Goal: Task Accomplishment & Management: Manage account settings

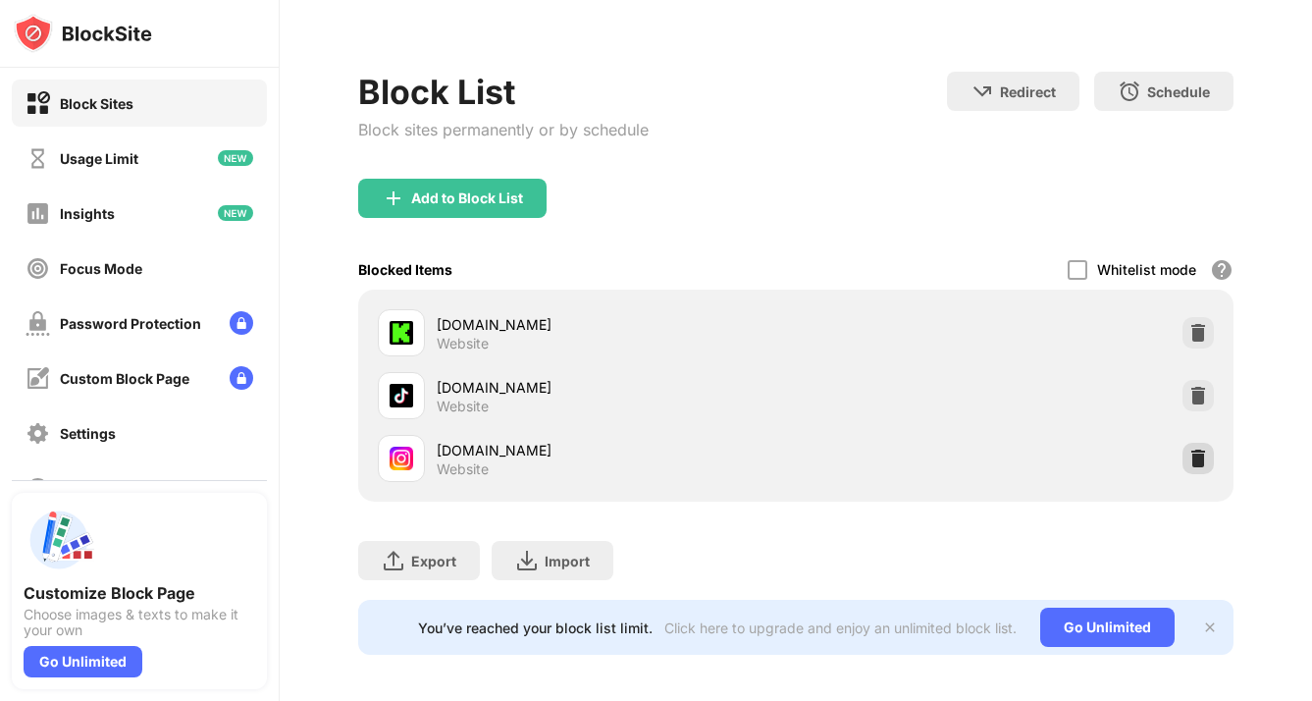
click at [1184, 447] on div at bounding box center [1198, 458] width 31 height 31
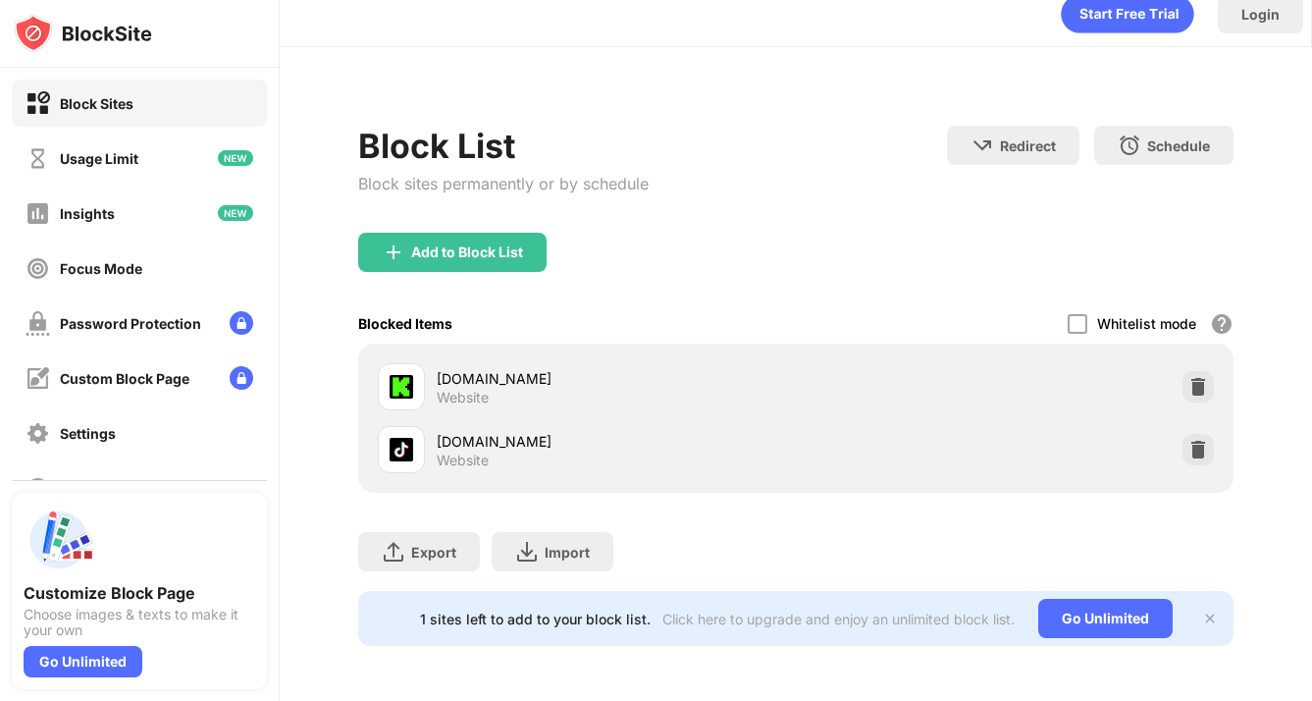
scroll to position [35, 0]
click at [488, 244] on div "Add to Block List" at bounding box center [467, 252] width 112 height 16
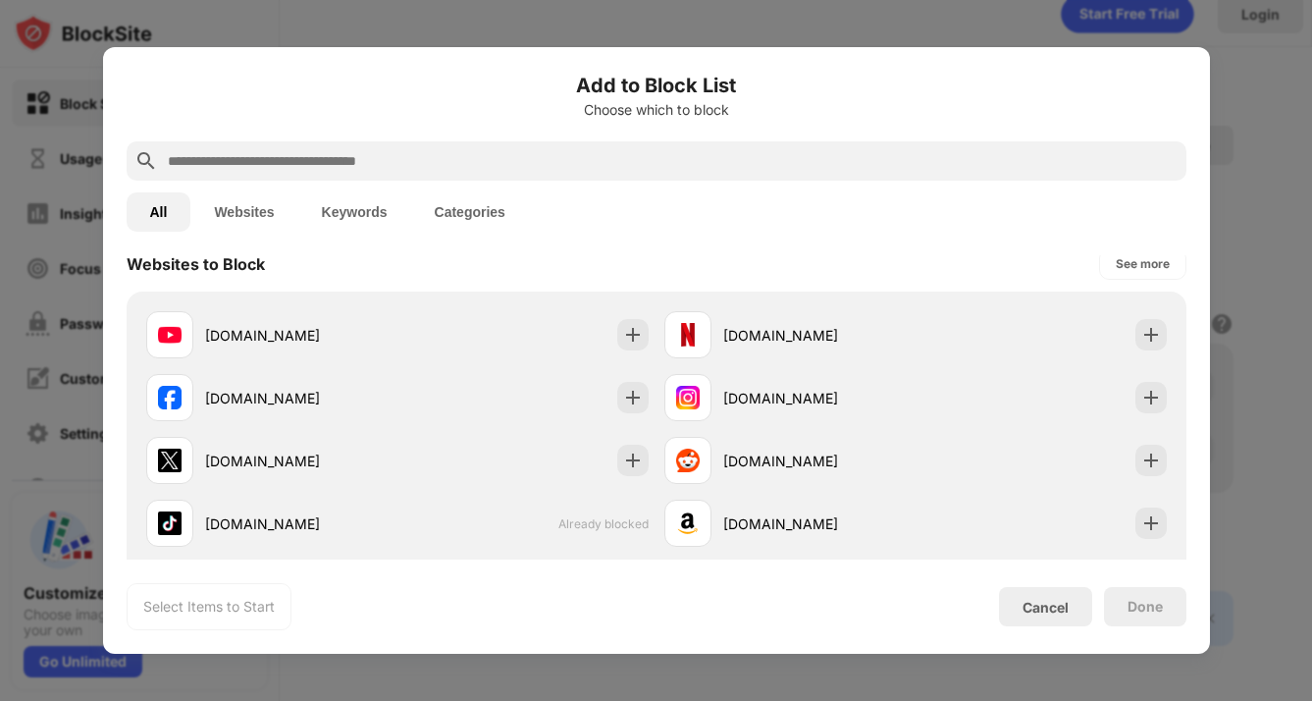
scroll to position [432, 0]
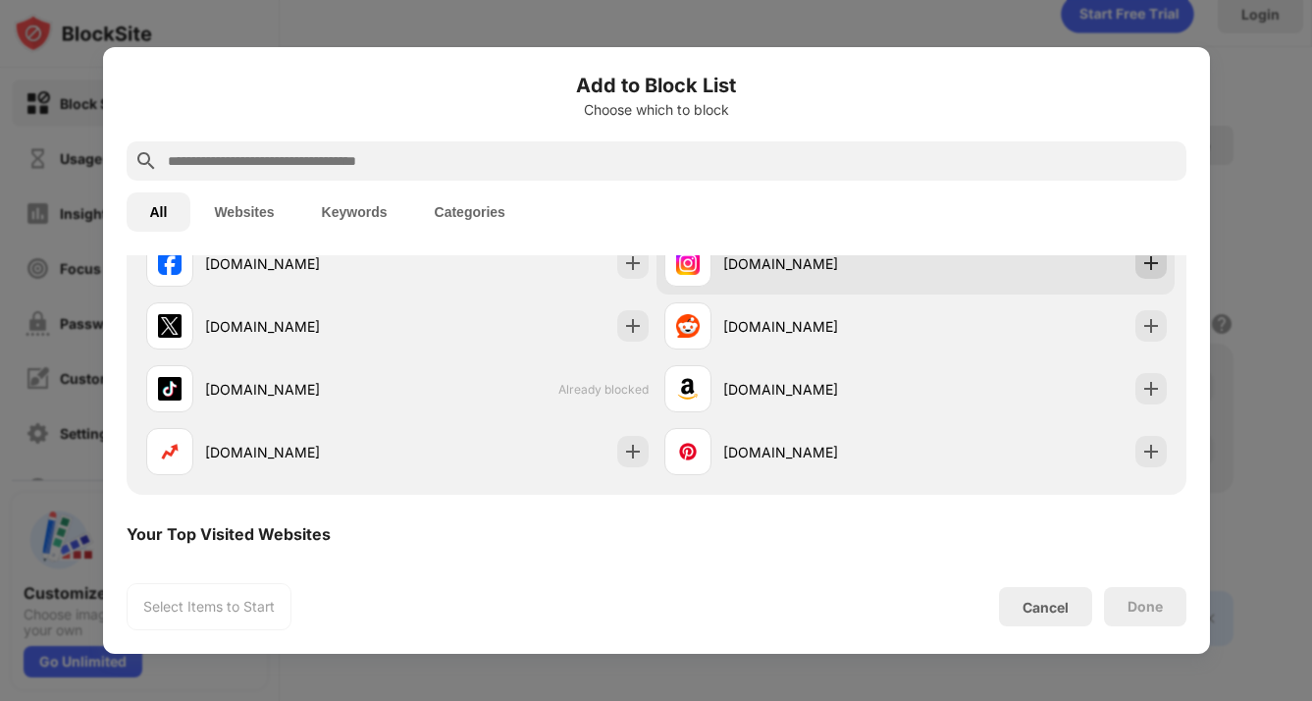
click at [1137, 273] on div at bounding box center [1151, 262] width 31 height 31
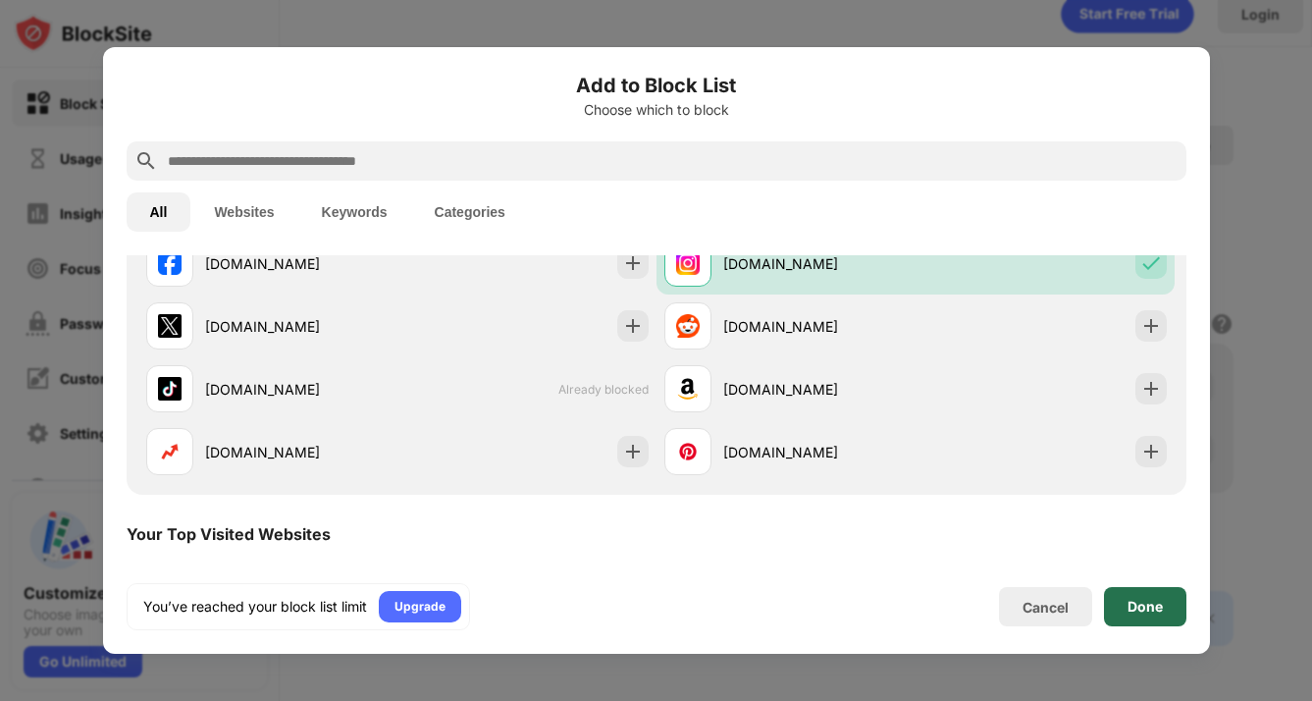
click at [1146, 613] on div "Done" at bounding box center [1145, 607] width 35 height 16
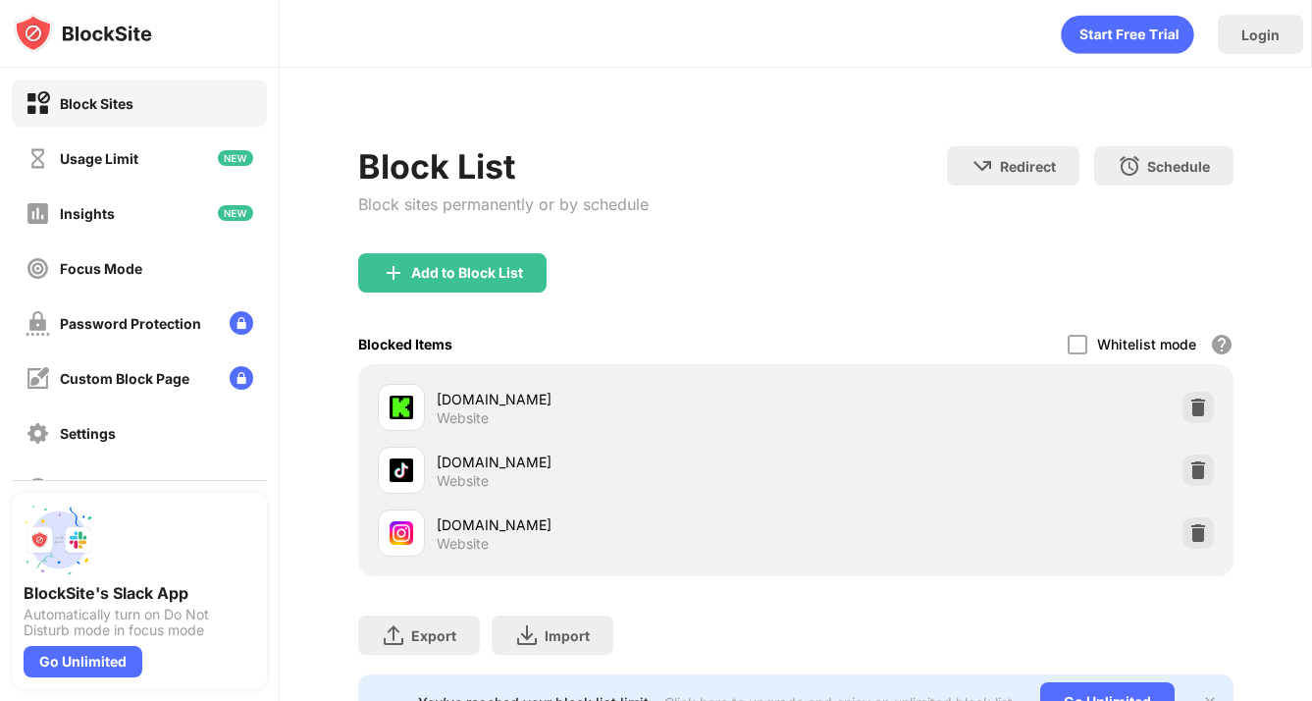
click at [757, 291] on div "Add to Block List" at bounding box center [795, 288] width 875 height 71
